Goal: Check status: Check status

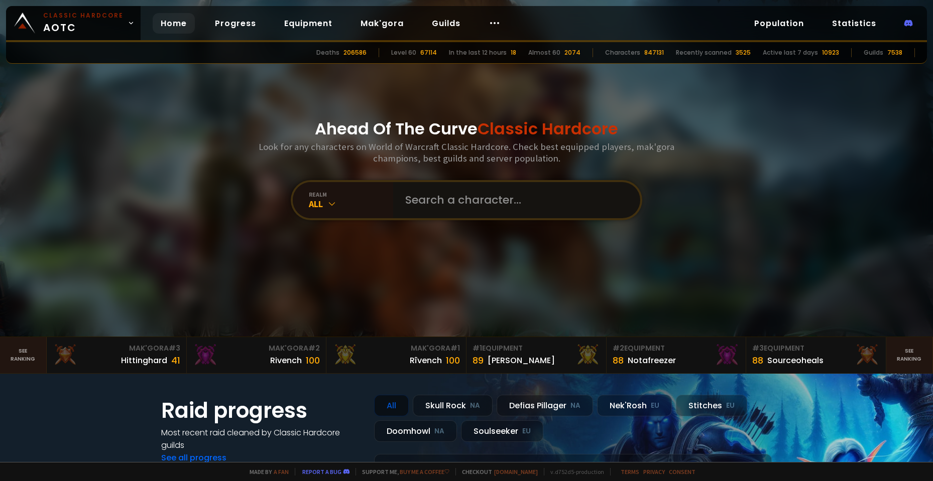
click at [444, 201] on input "text" at bounding box center [513, 200] width 229 height 36
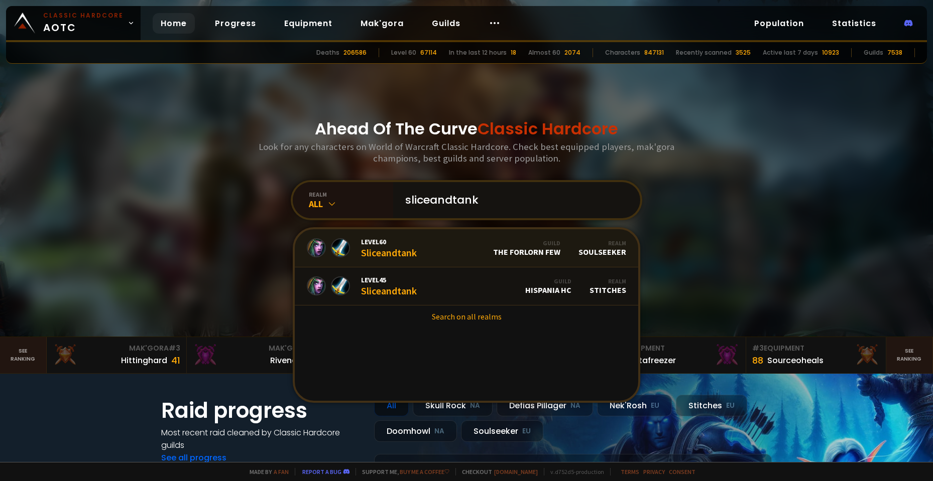
type input "sliceandtank"
click at [414, 246] on link "Level 60 Sliceandtank Guild The Forlorn Few Realm Soulseeker" at bounding box center [466, 248] width 343 height 38
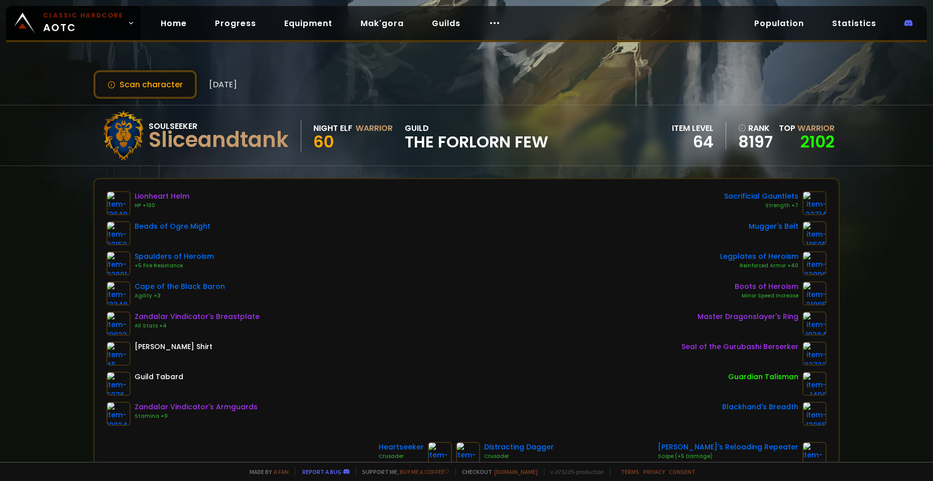
click at [34, 207] on div "Scan character [DATE] Soulseeker Sliceandtank Night Elf Warrior 60 guild The Fo…" at bounding box center [466, 231] width 933 height 462
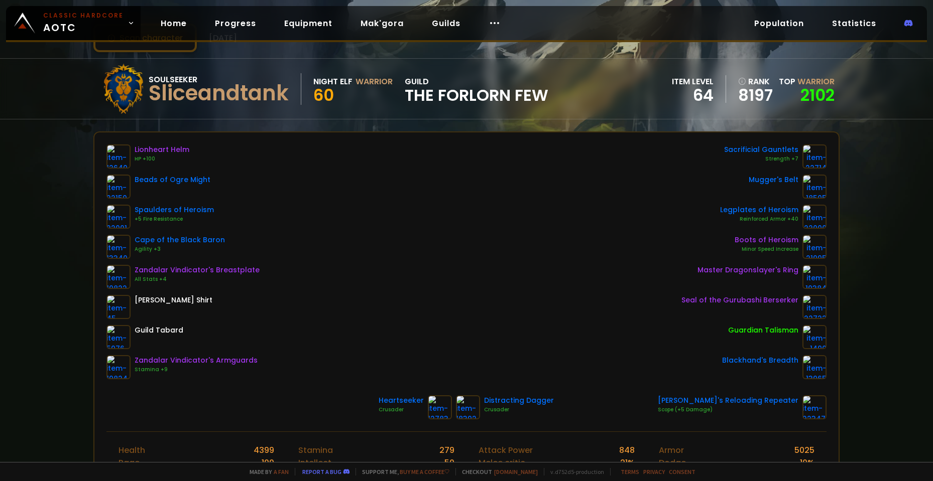
scroll to position [50, 0]
